Goal: Task Accomplishment & Management: Complete application form

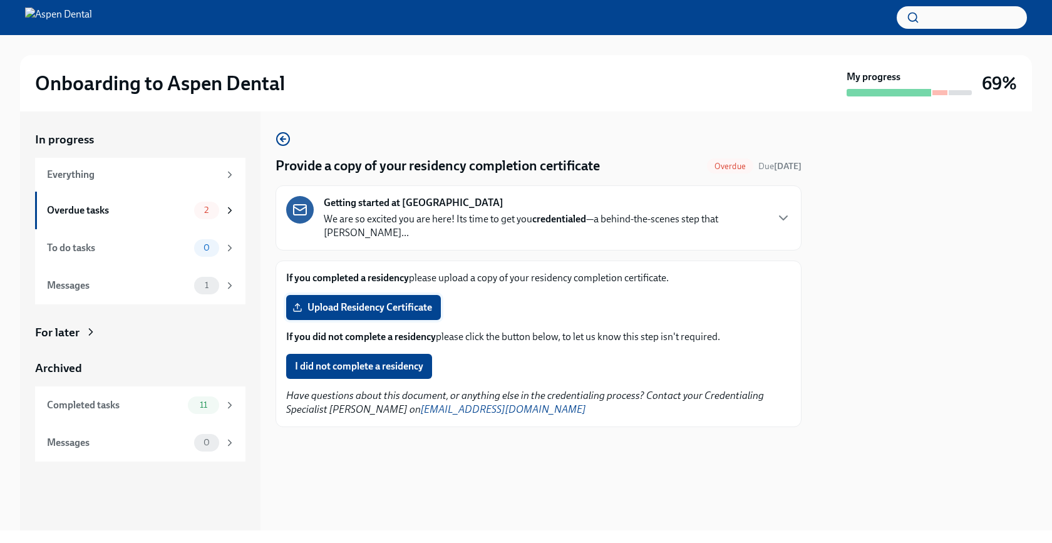
click at [403, 301] on span "Upload Residency Certificate" at bounding box center [363, 307] width 137 height 13
click at [0, 0] on input "Upload Residency Certificate" at bounding box center [0, 0] width 0 height 0
click at [157, 213] on div "Overdue tasks" at bounding box center [118, 211] width 142 height 14
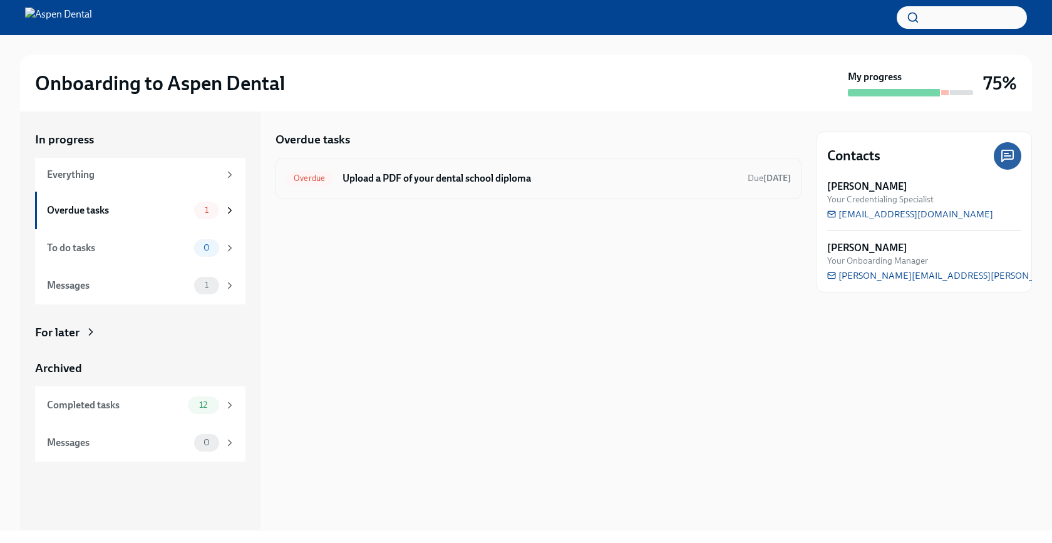
click at [392, 176] on h6 "Upload a PDF of your dental school diploma" at bounding box center [540, 179] width 395 height 14
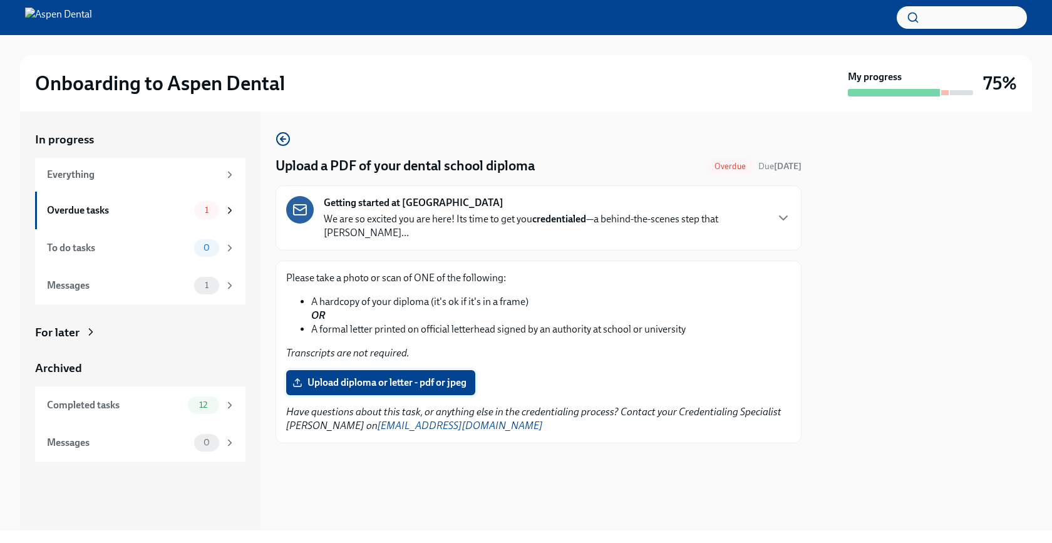
click at [356, 376] on span "Upload diploma or letter - pdf or jpeg" at bounding box center [381, 382] width 172 height 13
click at [0, 0] on input "Upload diploma or letter - pdf or jpeg" at bounding box center [0, 0] width 0 height 0
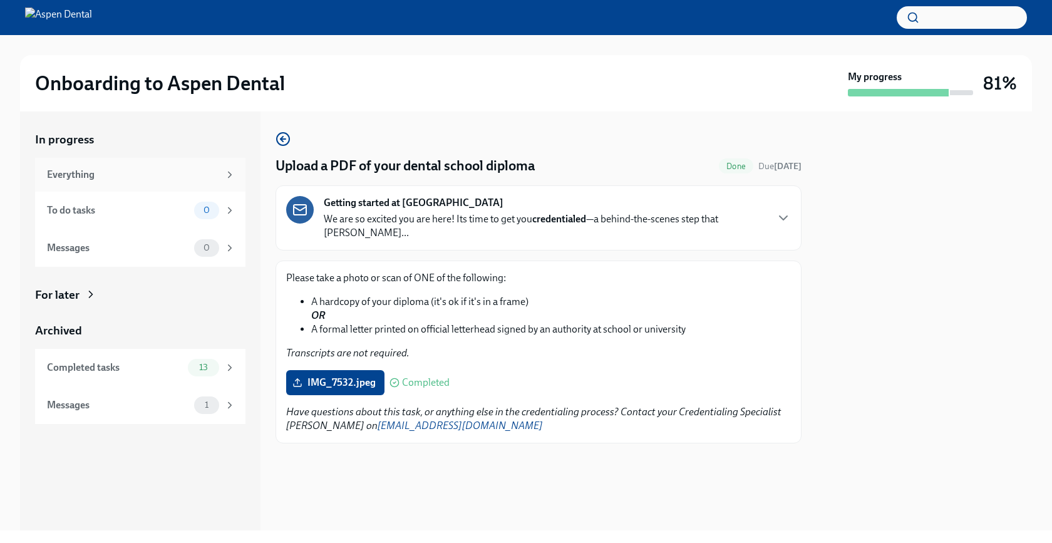
click at [230, 173] on icon at bounding box center [229, 174] width 11 height 11
